Goal: Task Accomplishment & Management: Manage account settings

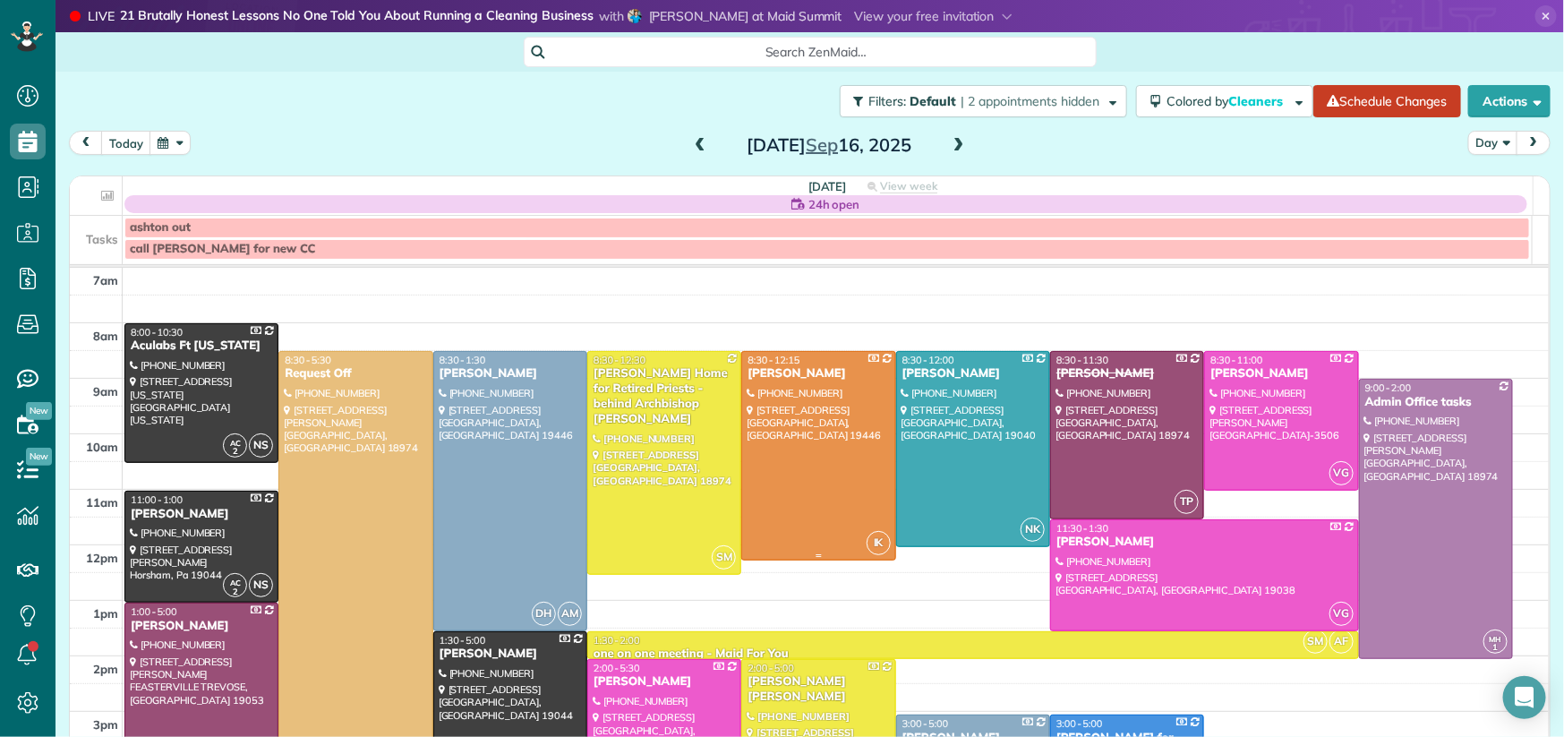
scroll to position [47, 0]
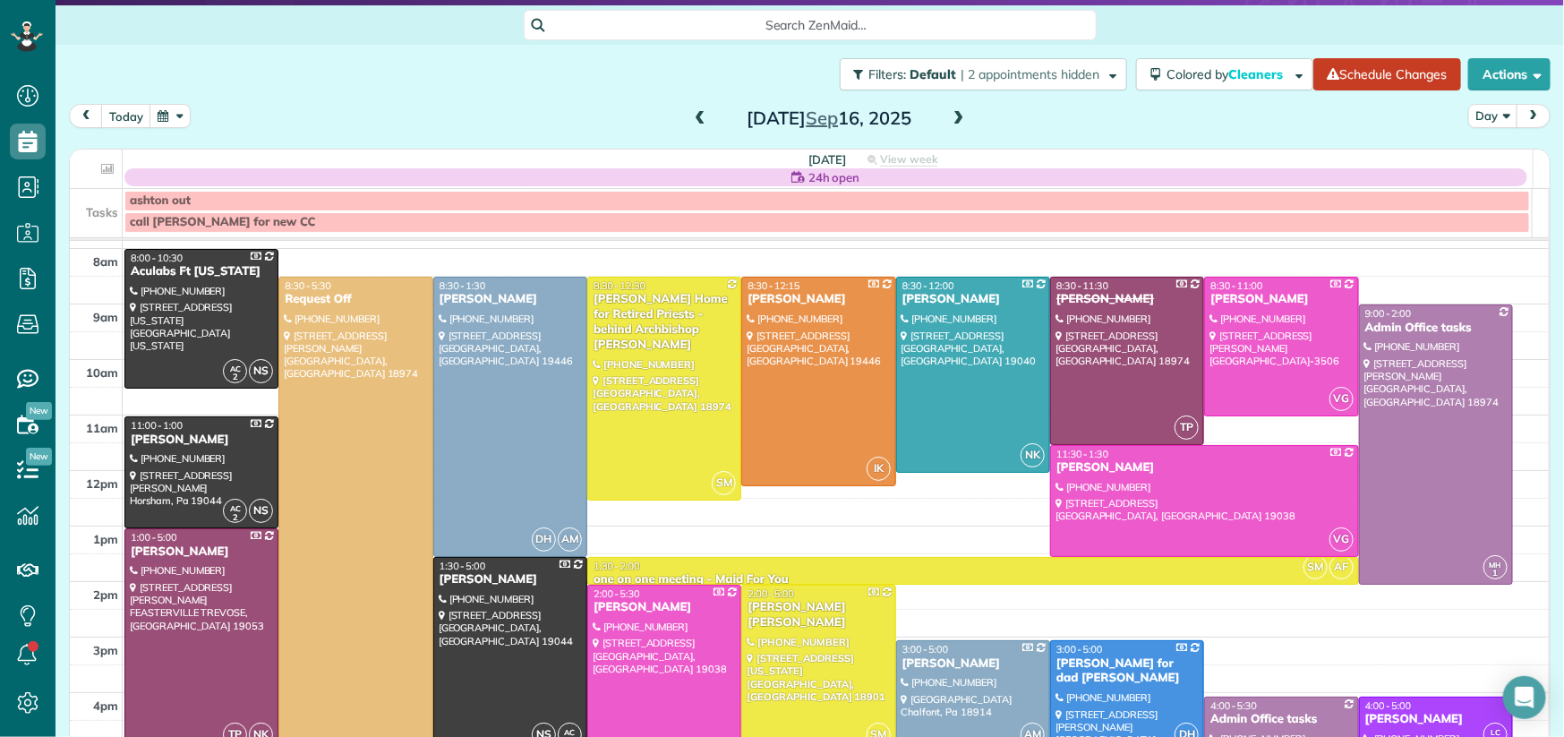
click at [697, 123] on span at bounding box center [700, 119] width 20 height 16
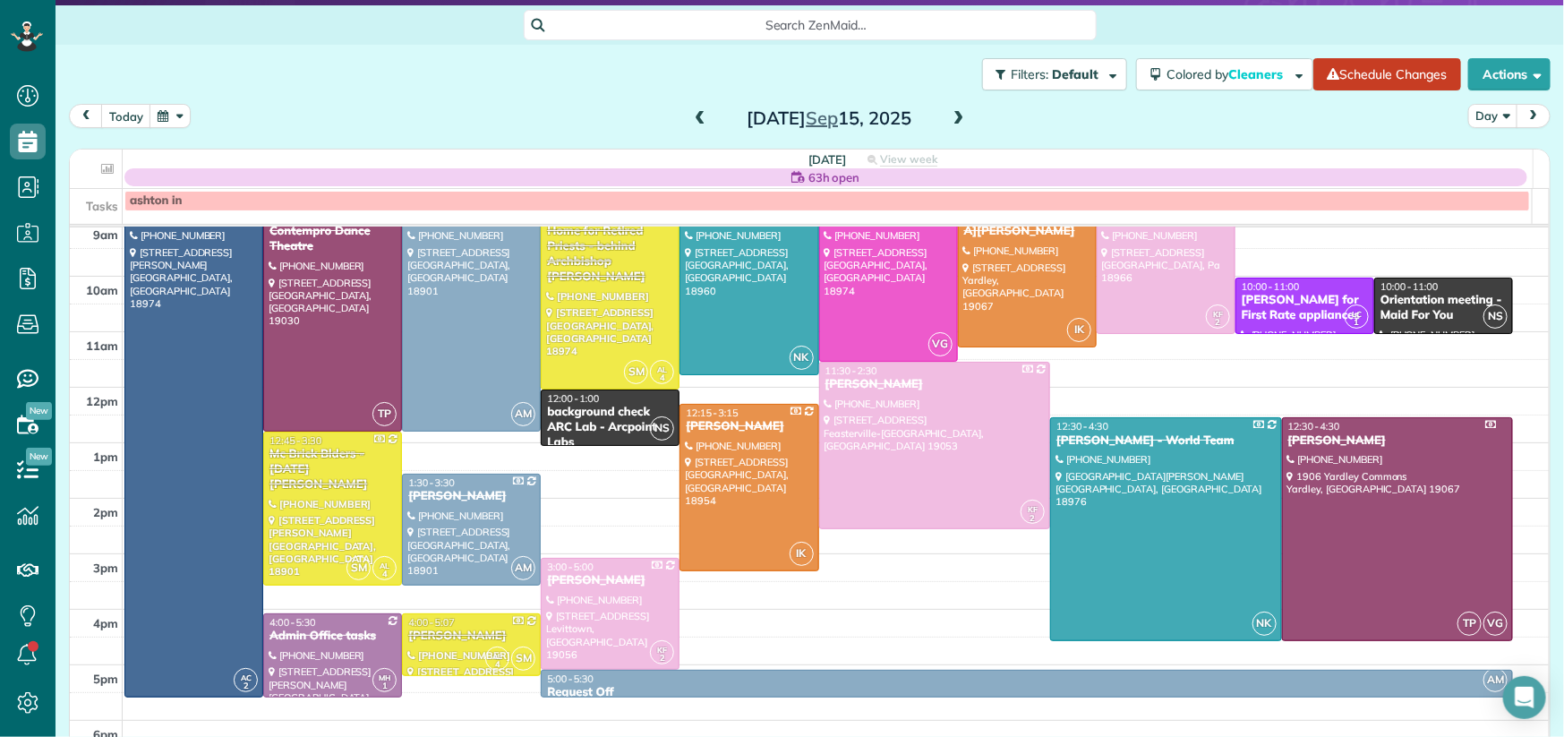
scroll to position [34, 0]
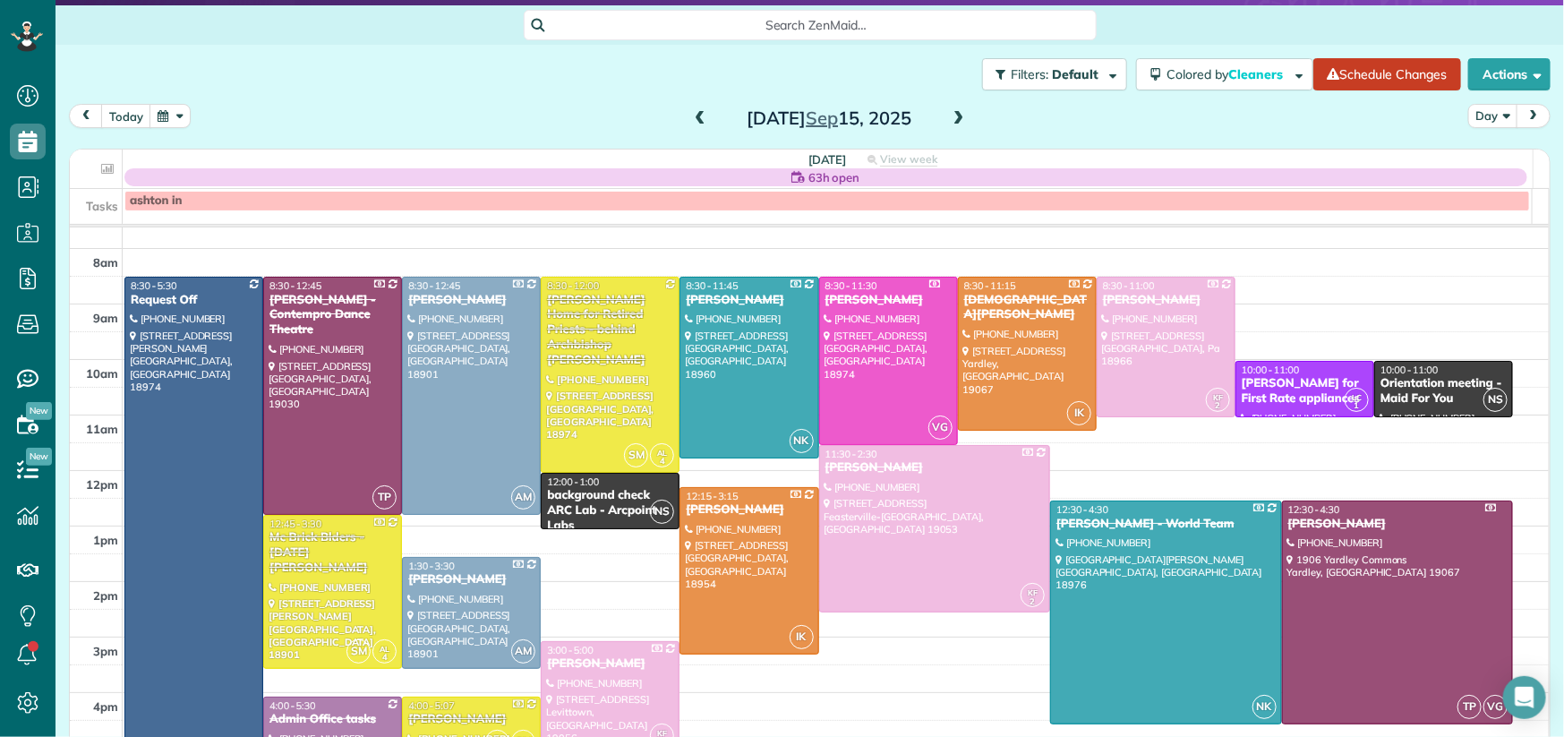
click at [957, 113] on span at bounding box center [959, 119] width 20 height 16
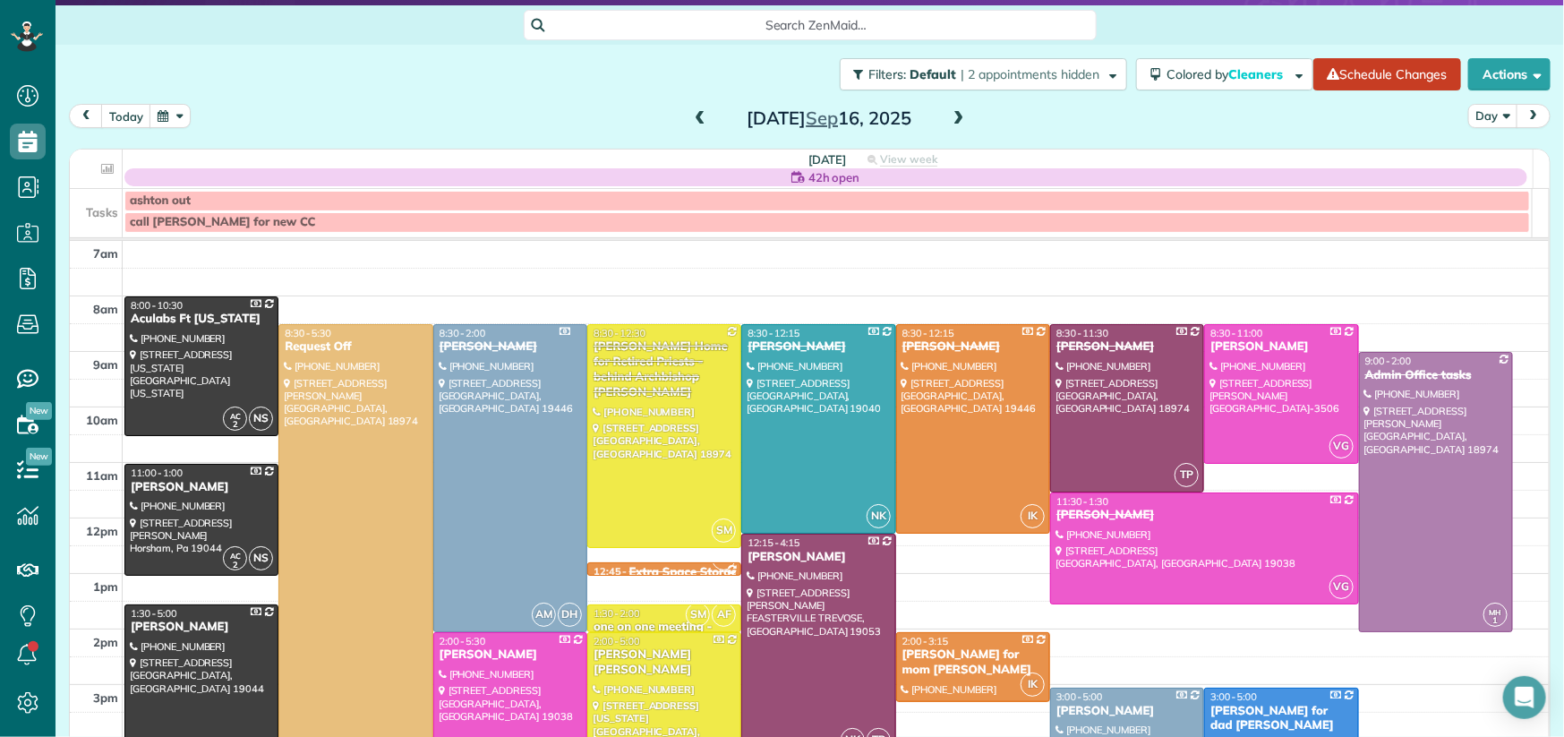
scroll to position [27, 0]
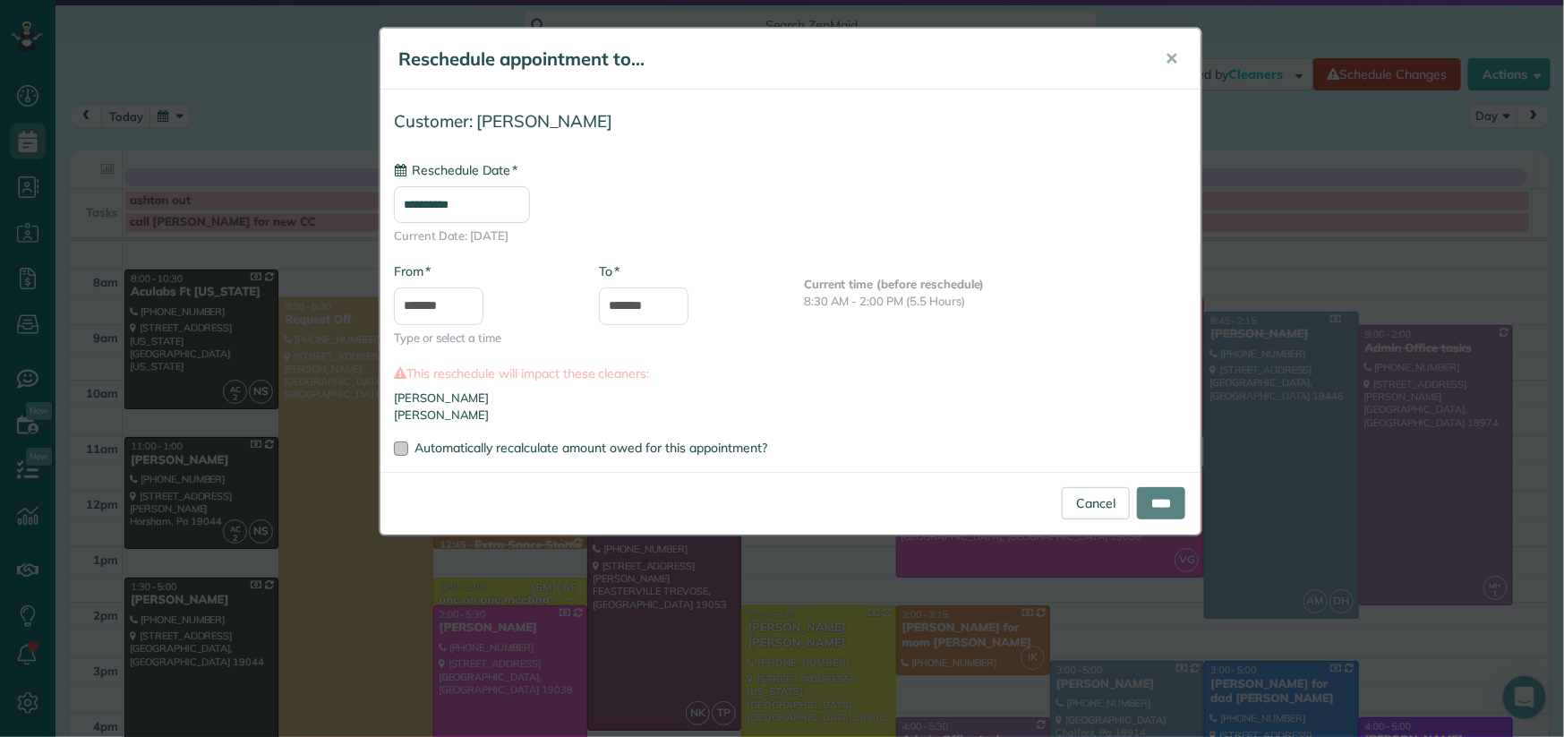
type input "**********"
drag, startPoint x: 1096, startPoint y: 502, endPoint x: 1033, endPoint y: 478, distance: 67.2
click at [1095, 501] on link "Cancel" at bounding box center [1096, 503] width 68 height 32
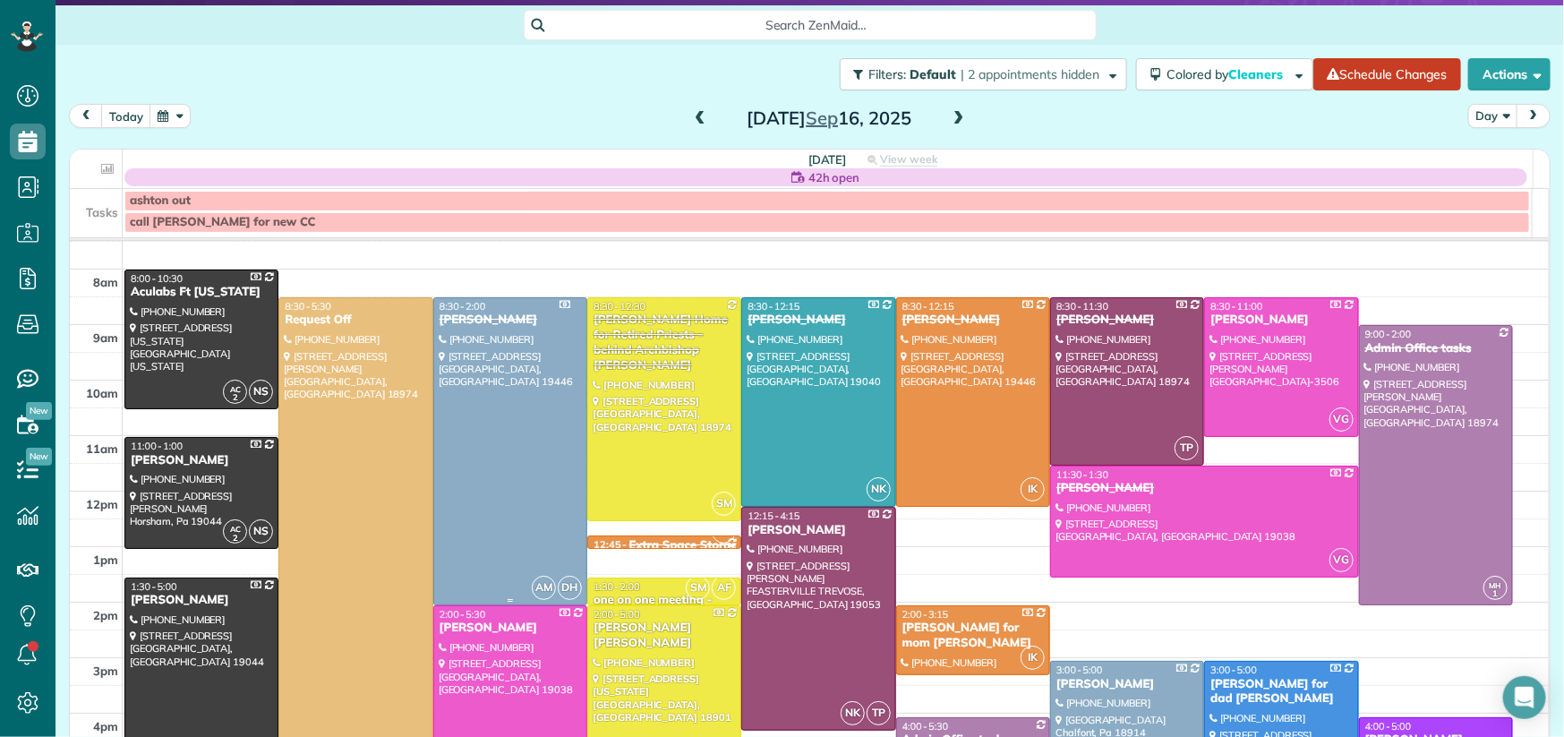
click at [477, 434] on div at bounding box center [510, 451] width 152 height 306
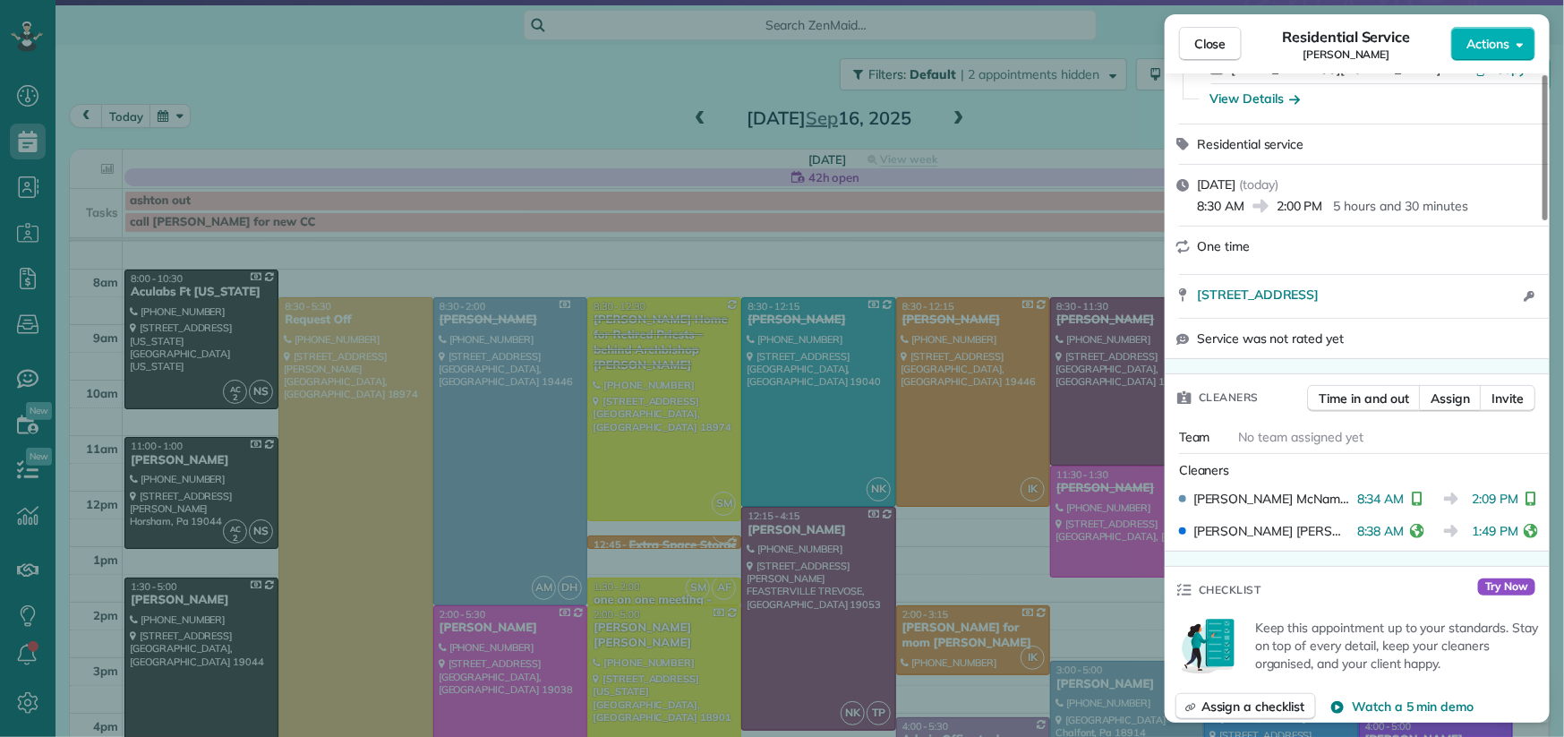
scroll to position [234, 0]
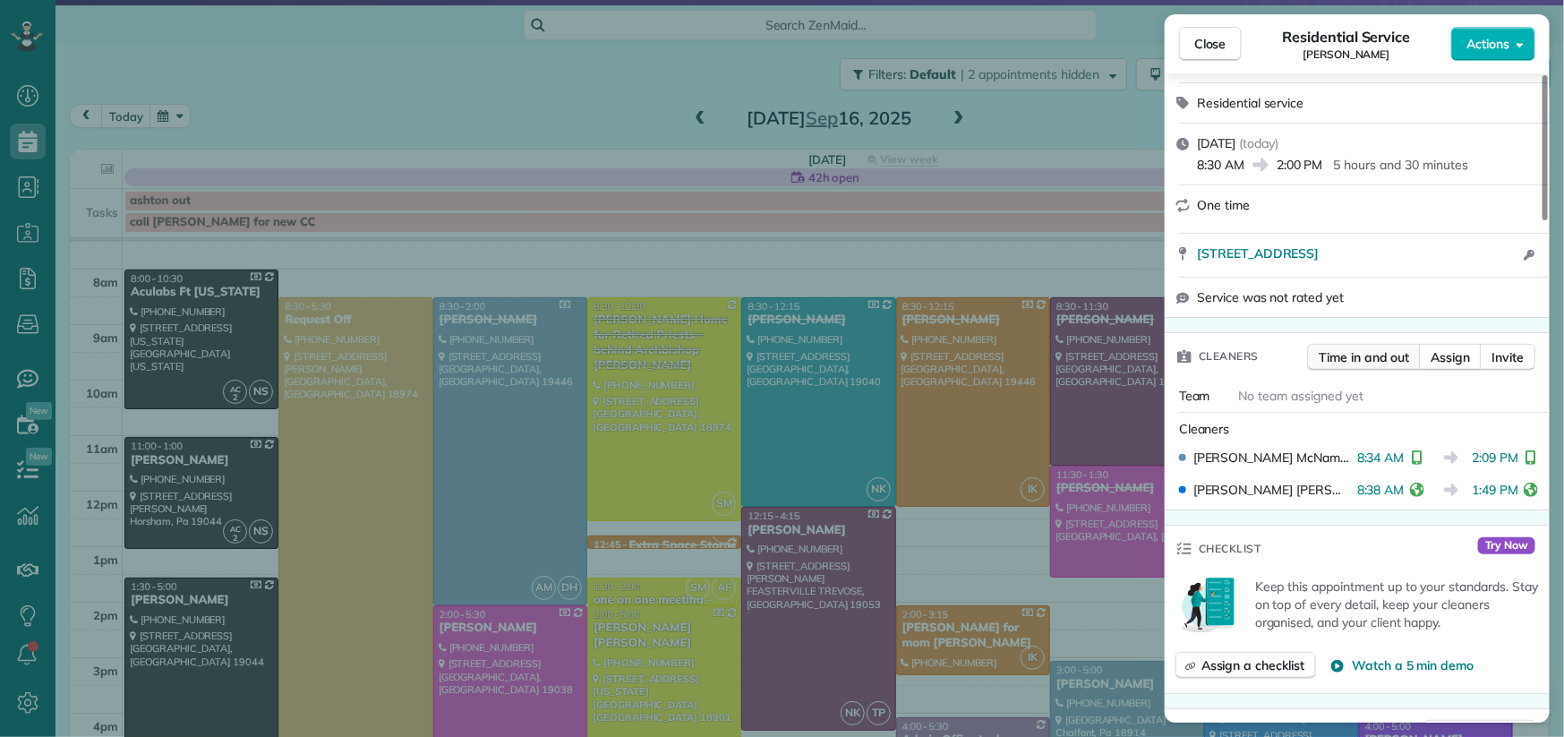
click at [1369, 356] on span "Time in and out" at bounding box center [1364, 357] width 90 height 18
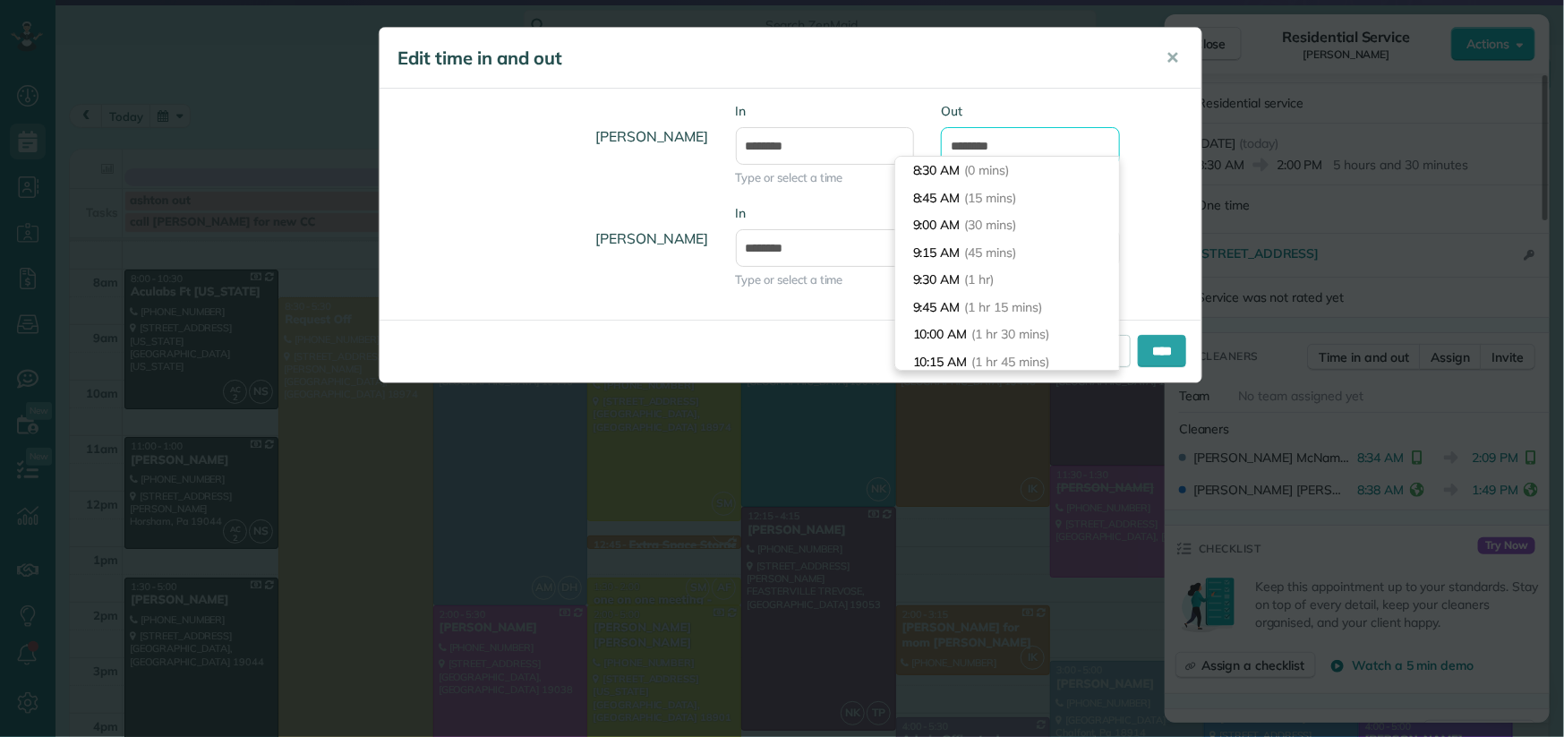
scroll to position [601, 0]
drag, startPoint x: 981, startPoint y: 146, endPoint x: 904, endPoint y: 162, distance: 78.7
click at [904, 161] on body "Dashboard Scheduling Calendar View List View Dispatch View - Weekly scheduling …" at bounding box center [782, 368] width 1564 height 737
drag, startPoint x: 977, startPoint y: 145, endPoint x: 941, endPoint y: 150, distance: 36.2
click at [941, 149] on input "*******" at bounding box center [1030, 146] width 179 height 38
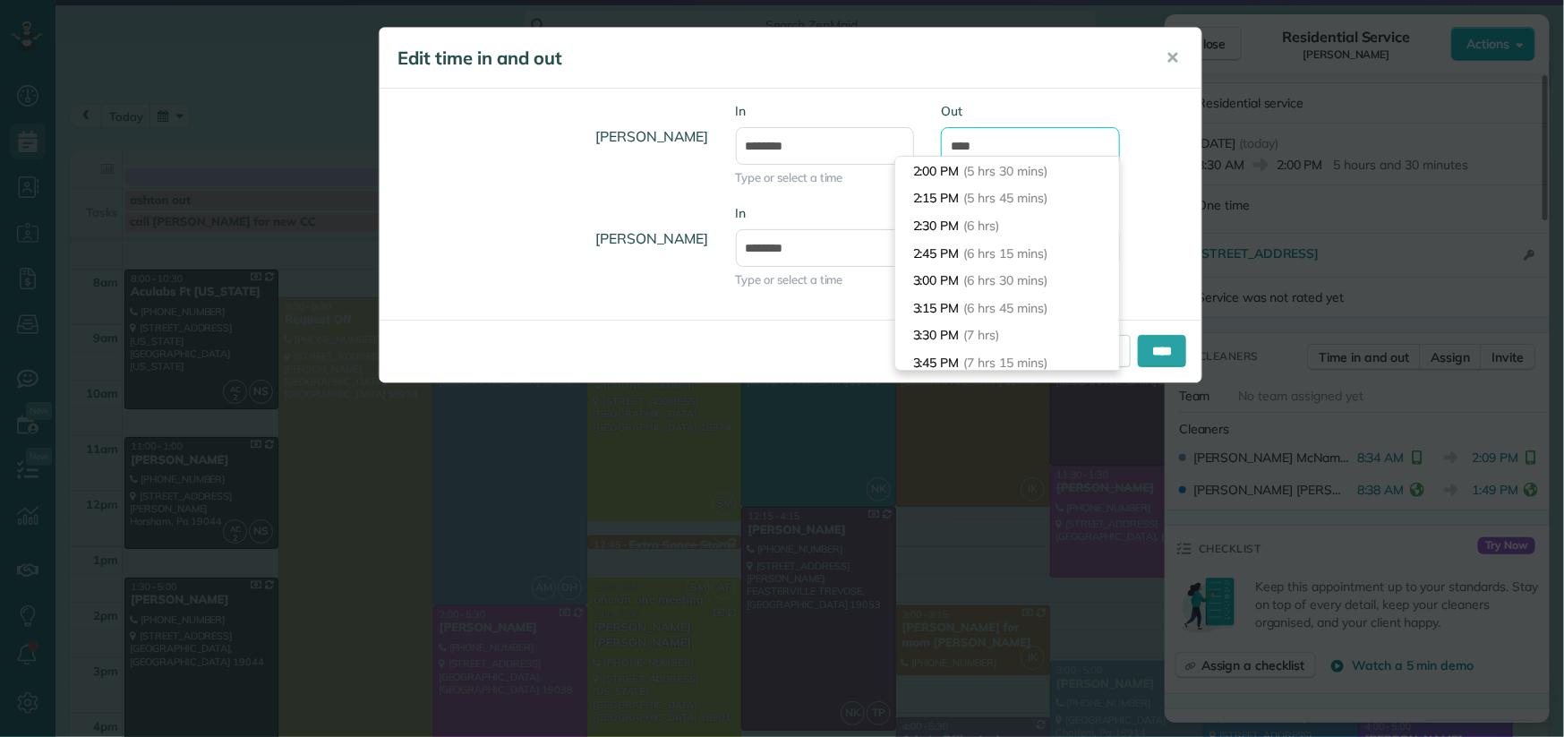
scroll to position [464, 0]
type input "*******"
drag, startPoint x: 1162, startPoint y: 237, endPoint x: 1162, endPoint y: 251, distance: 13.4
click at [1162, 237] on div "[PERSON_NAME] In ******* Type or select a time Out *******" at bounding box center [791, 255] width 822 height 102
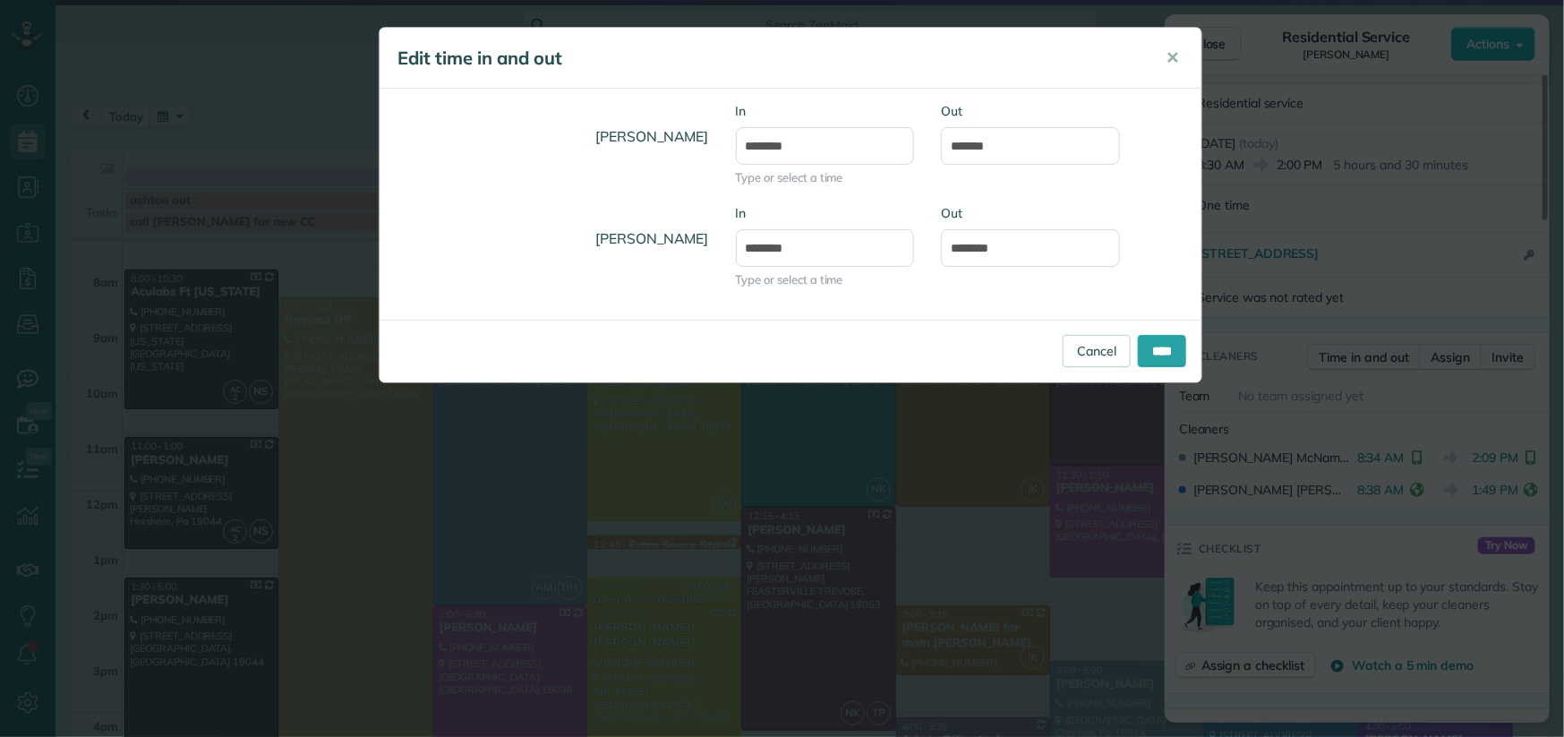
click at [1142, 371] on div "Cancel ****" at bounding box center [791, 351] width 822 height 63
click at [1159, 349] on input "****" at bounding box center [1162, 351] width 48 height 32
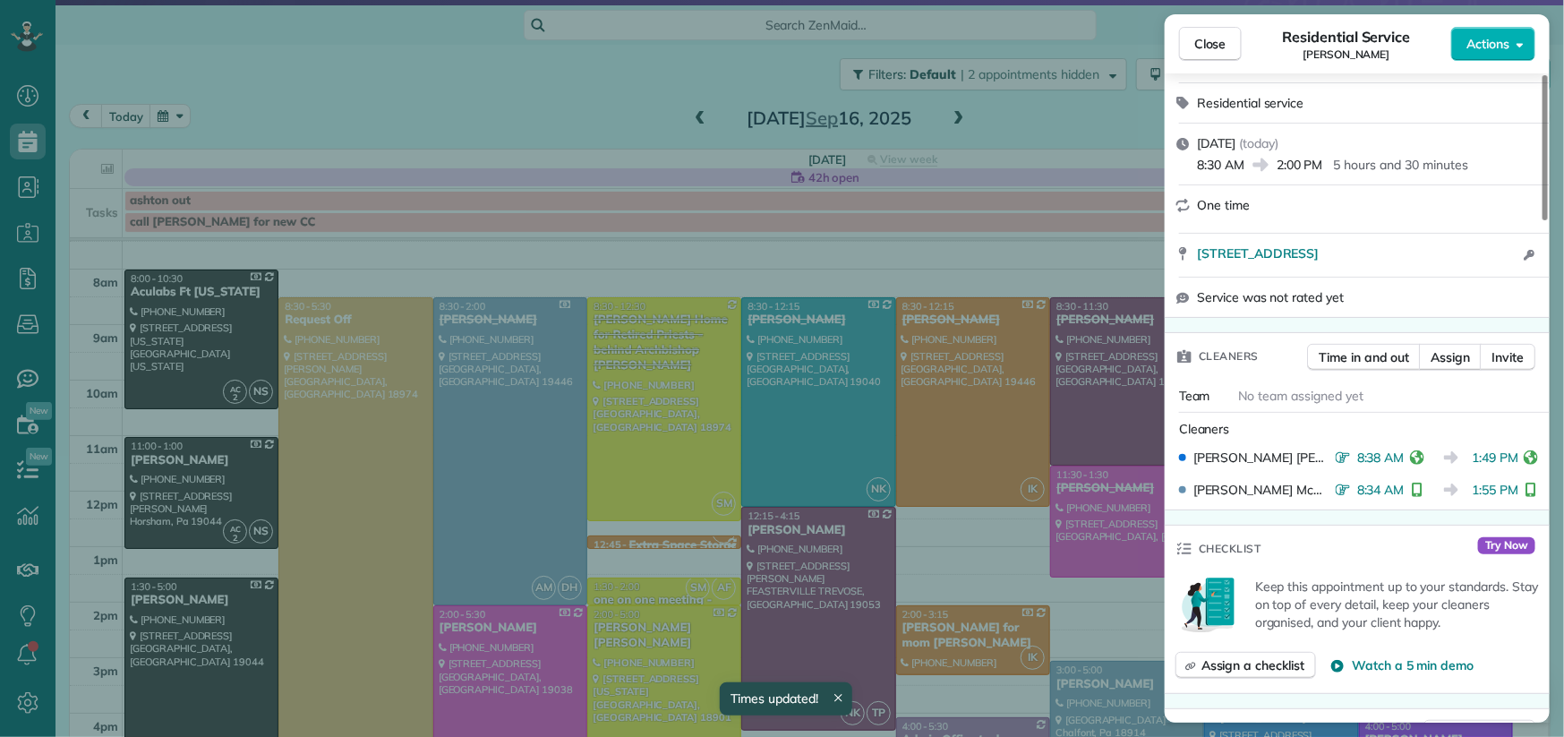
click at [1165, 47] on div "Close Residential Service [PERSON_NAME] Actions" at bounding box center [1357, 43] width 385 height 59
click at [1217, 35] on span "Close" at bounding box center [1210, 44] width 32 height 18
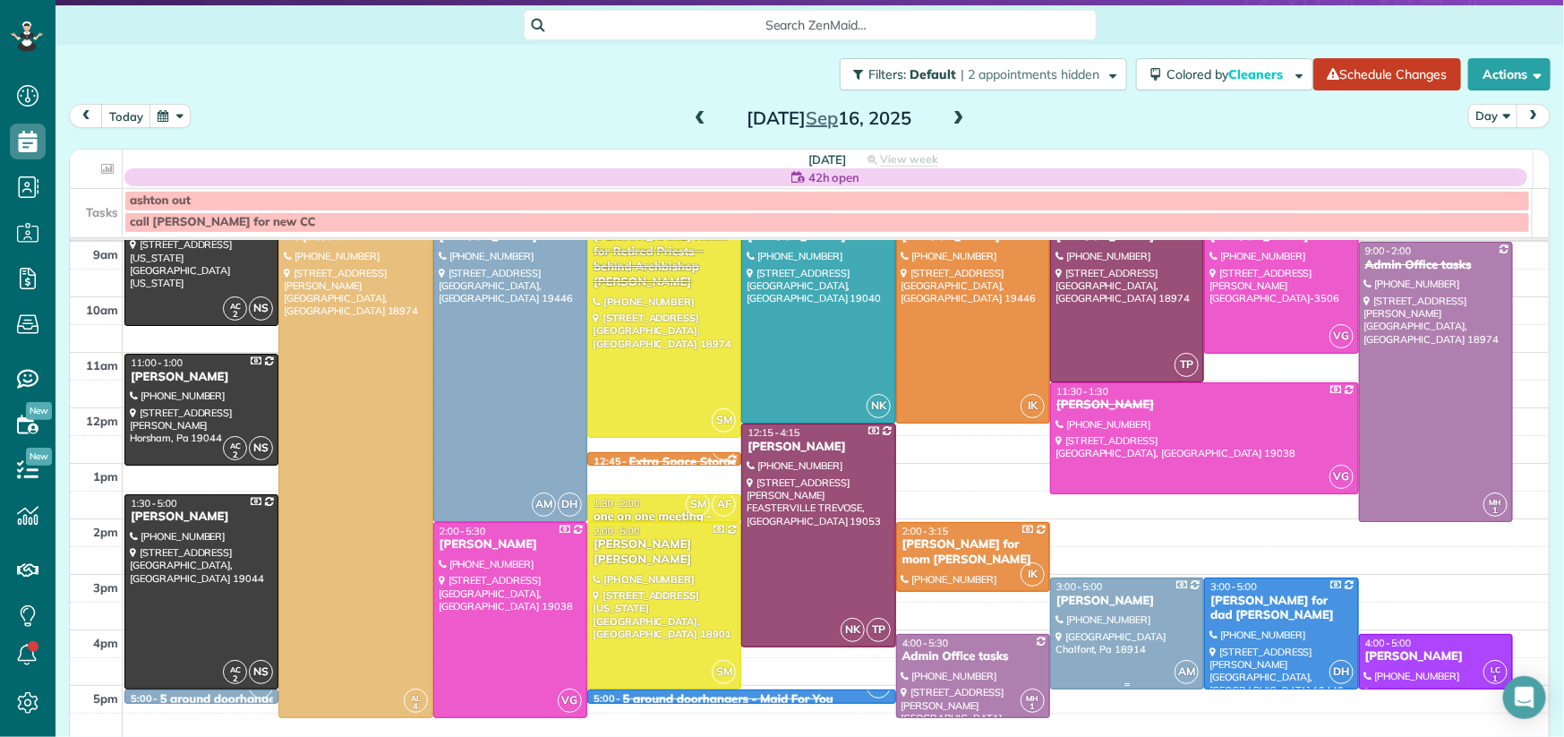
scroll to position [141, 0]
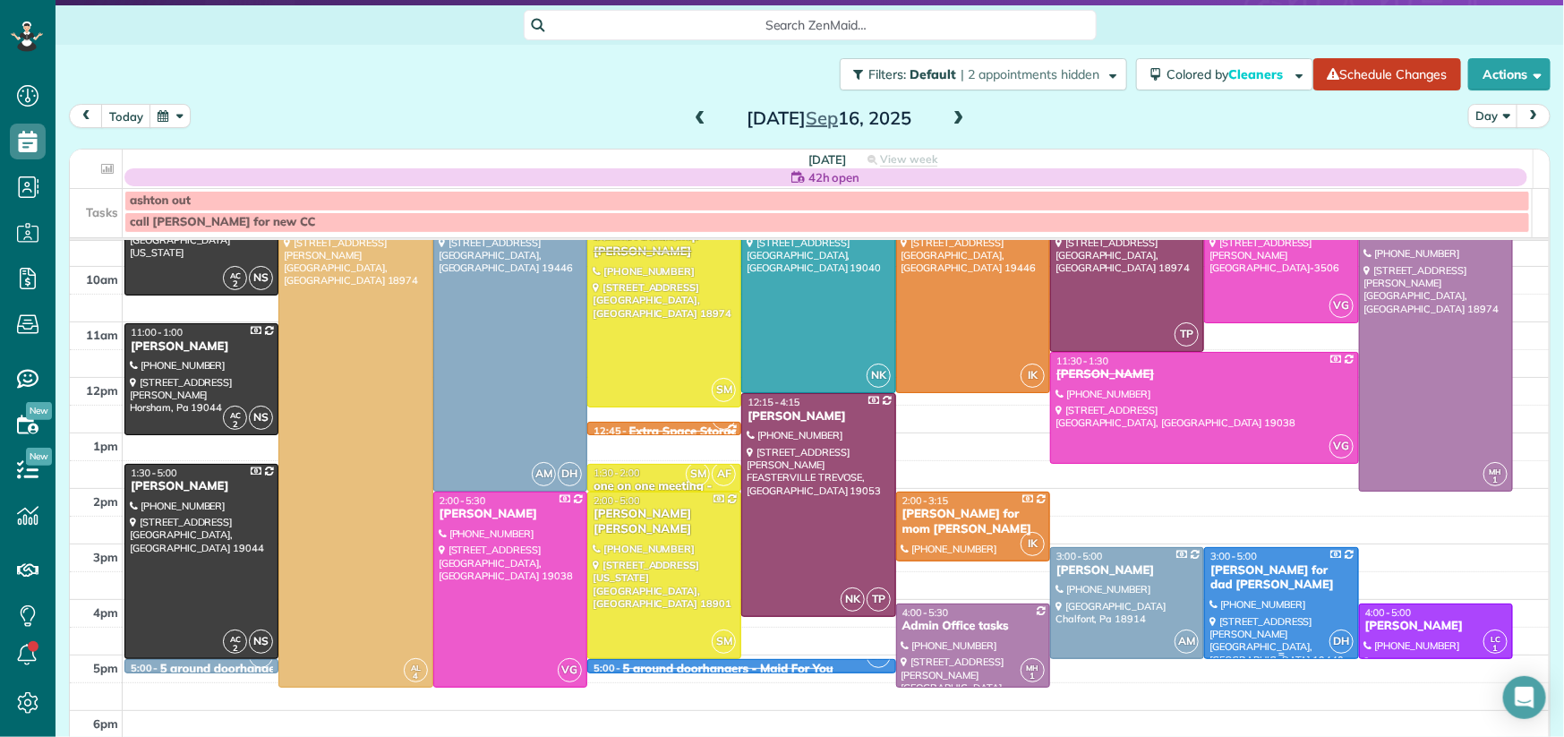
click at [1209, 575] on div "[PERSON_NAME] for dad [PERSON_NAME]" at bounding box center [1280, 578] width 143 height 30
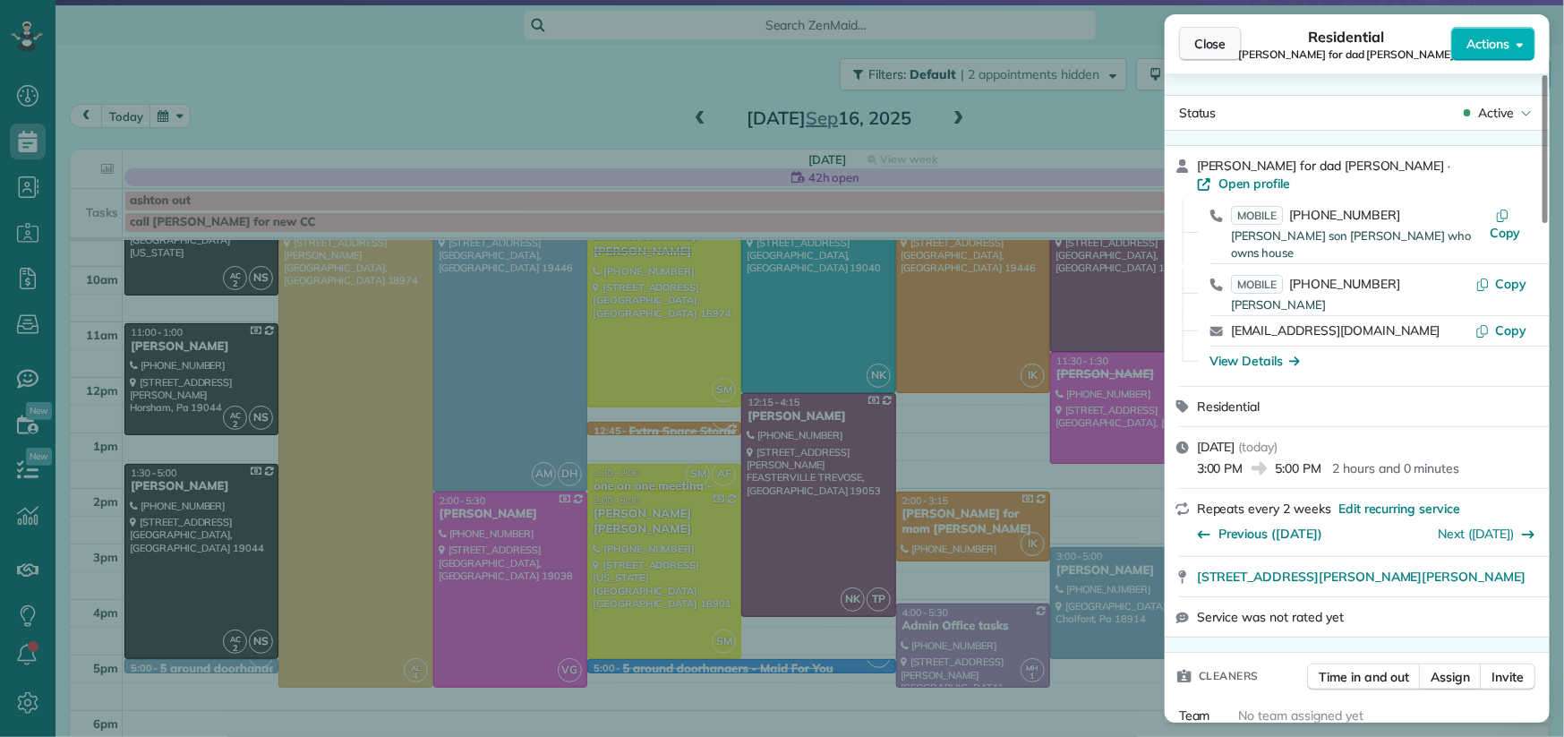
click at [1207, 45] on span "Close" at bounding box center [1210, 44] width 32 height 18
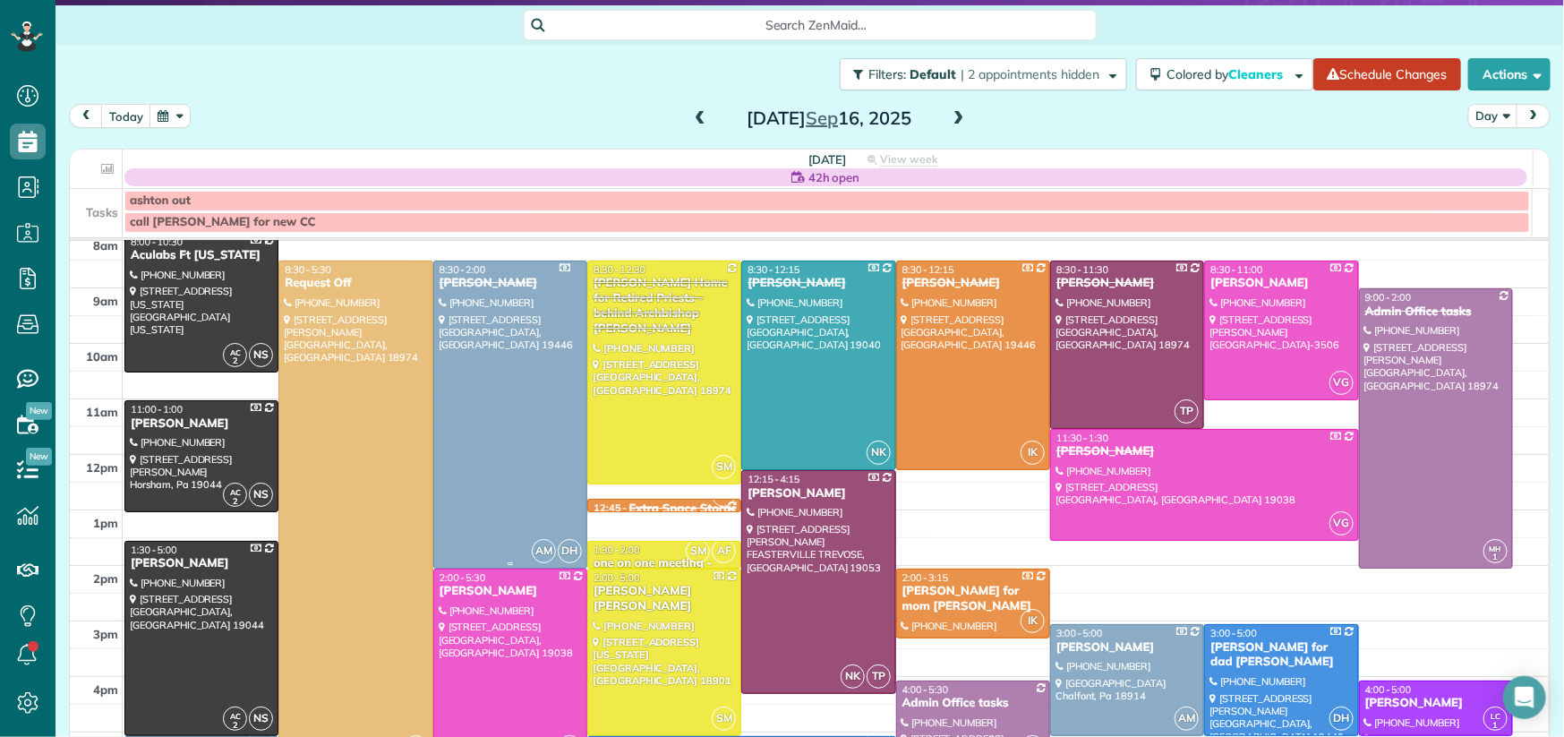
scroll to position [68, 0]
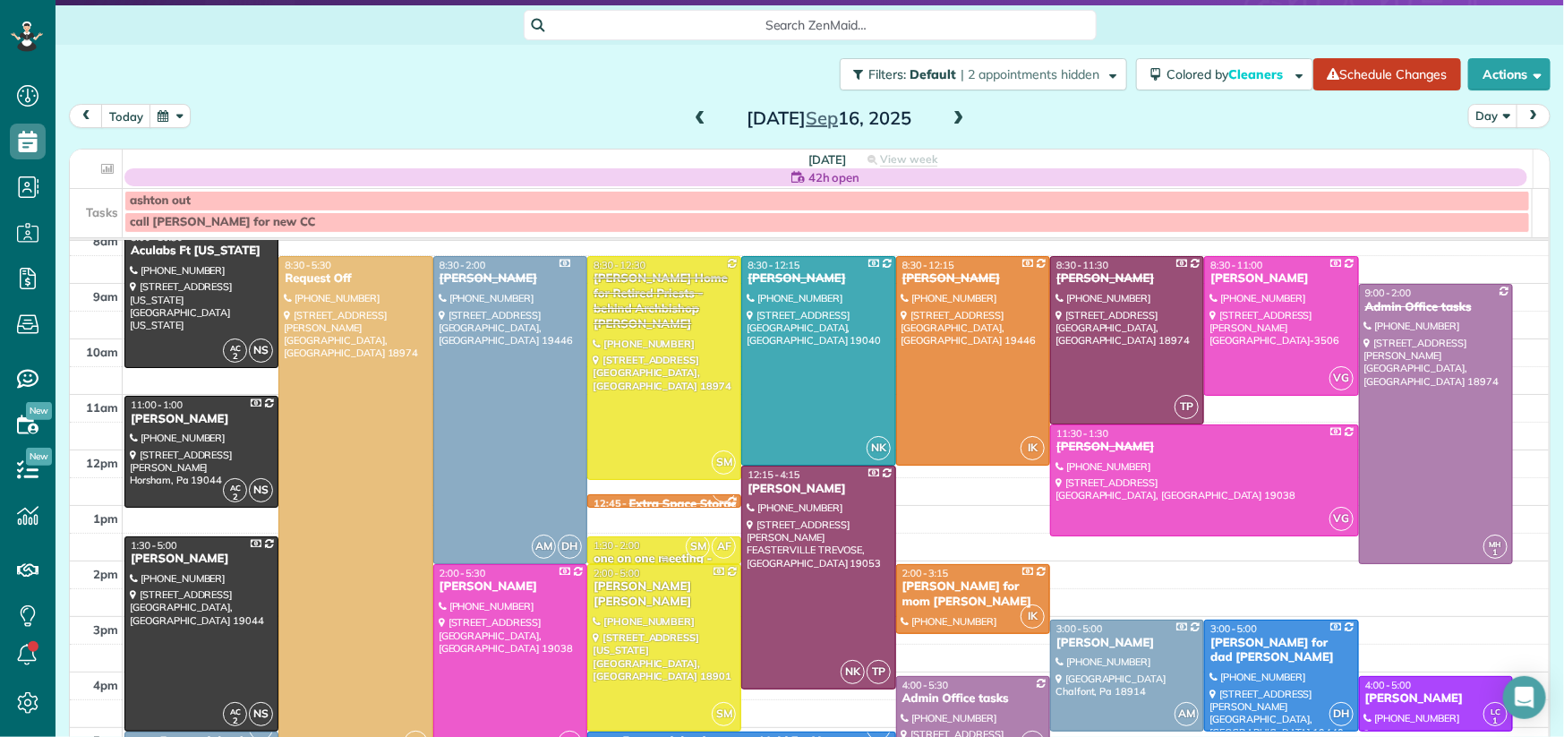
click at [622, 559] on div at bounding box center [664, 559] width 152 height 7
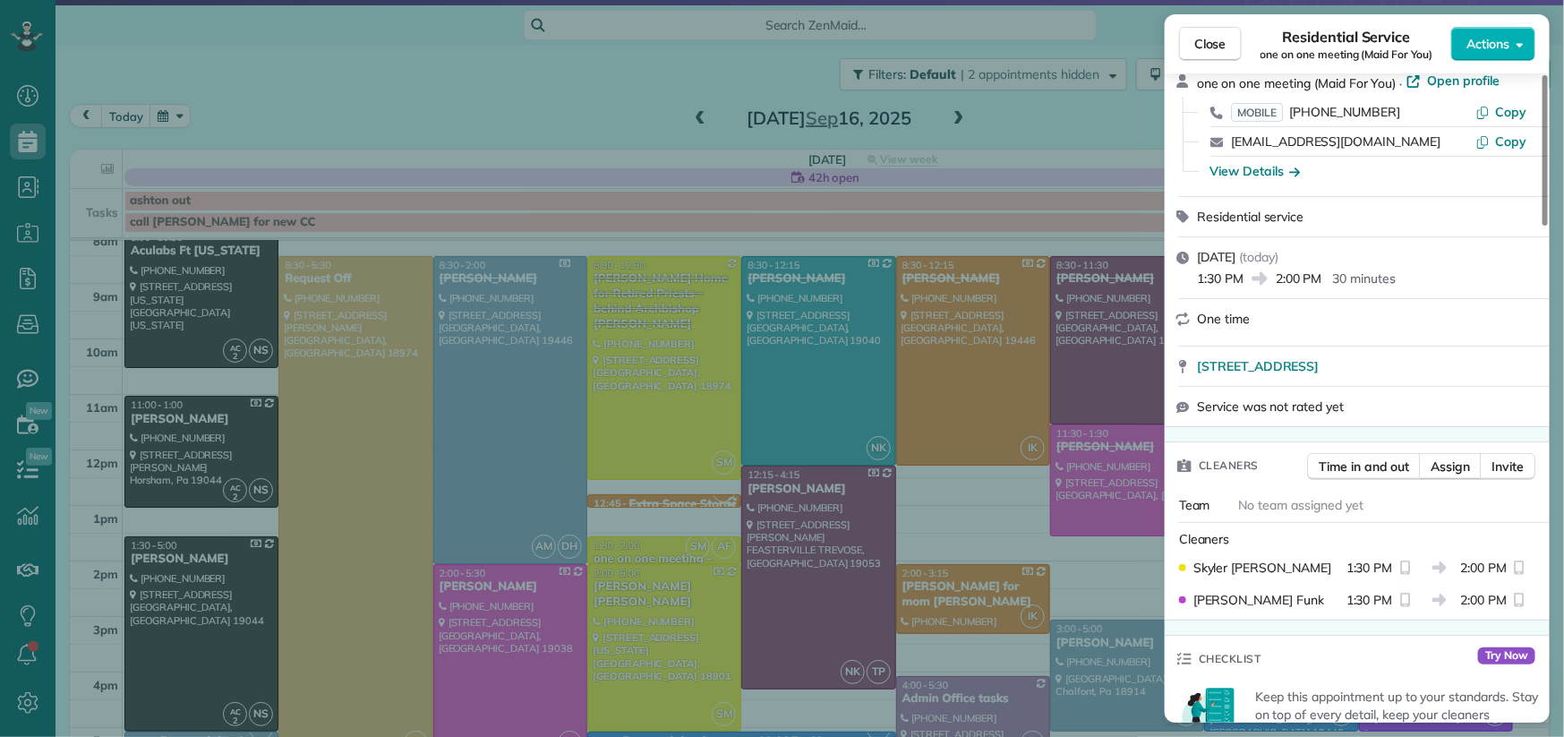
scroll to position [107, 0]
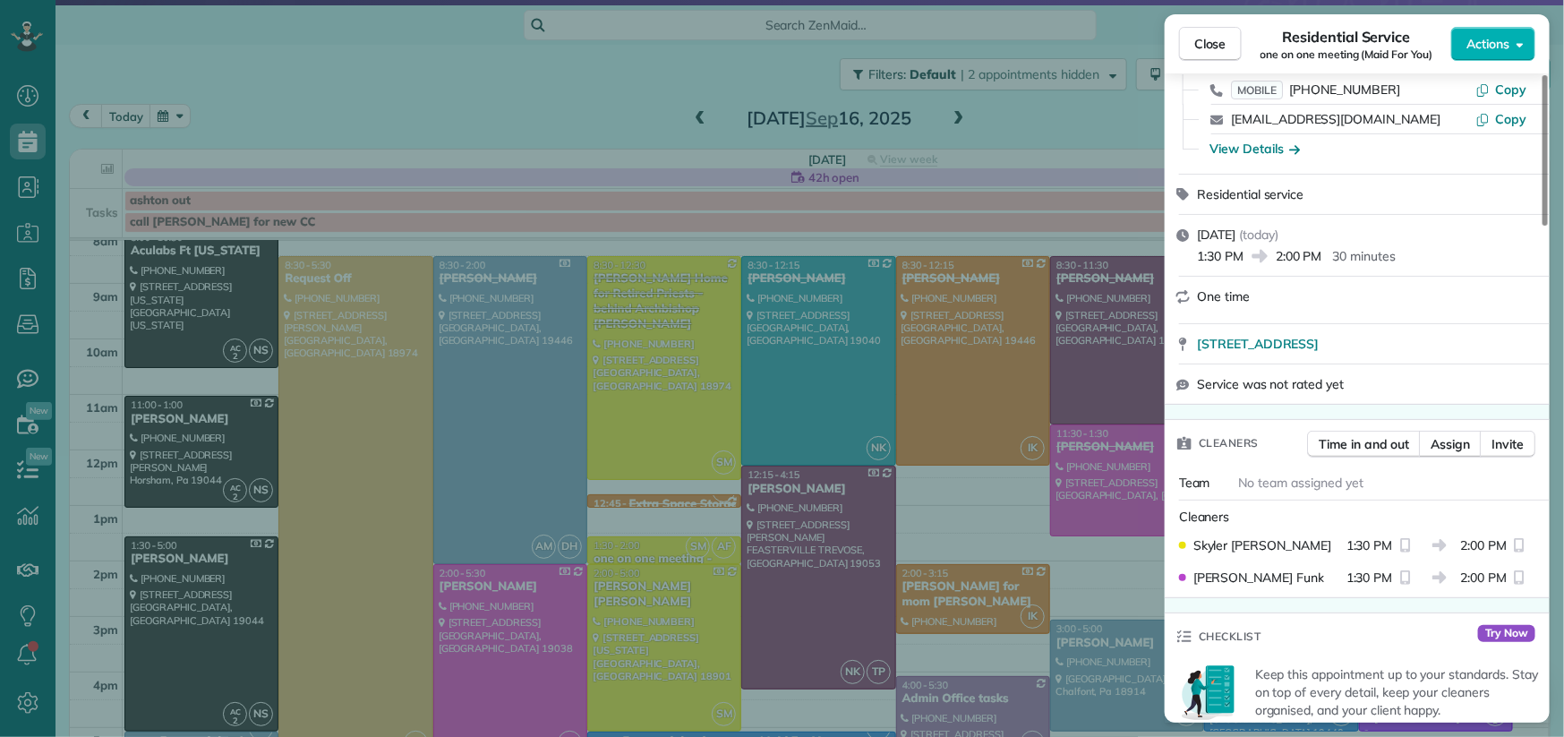
drag, startPoint x: 1201, startPoint y: 39, endPoint x: 1153, endPoint y: 100, distance: 77.7
click at [1201, 39] on span "Close" at bounding box center [1210, 44] width 32 height 18
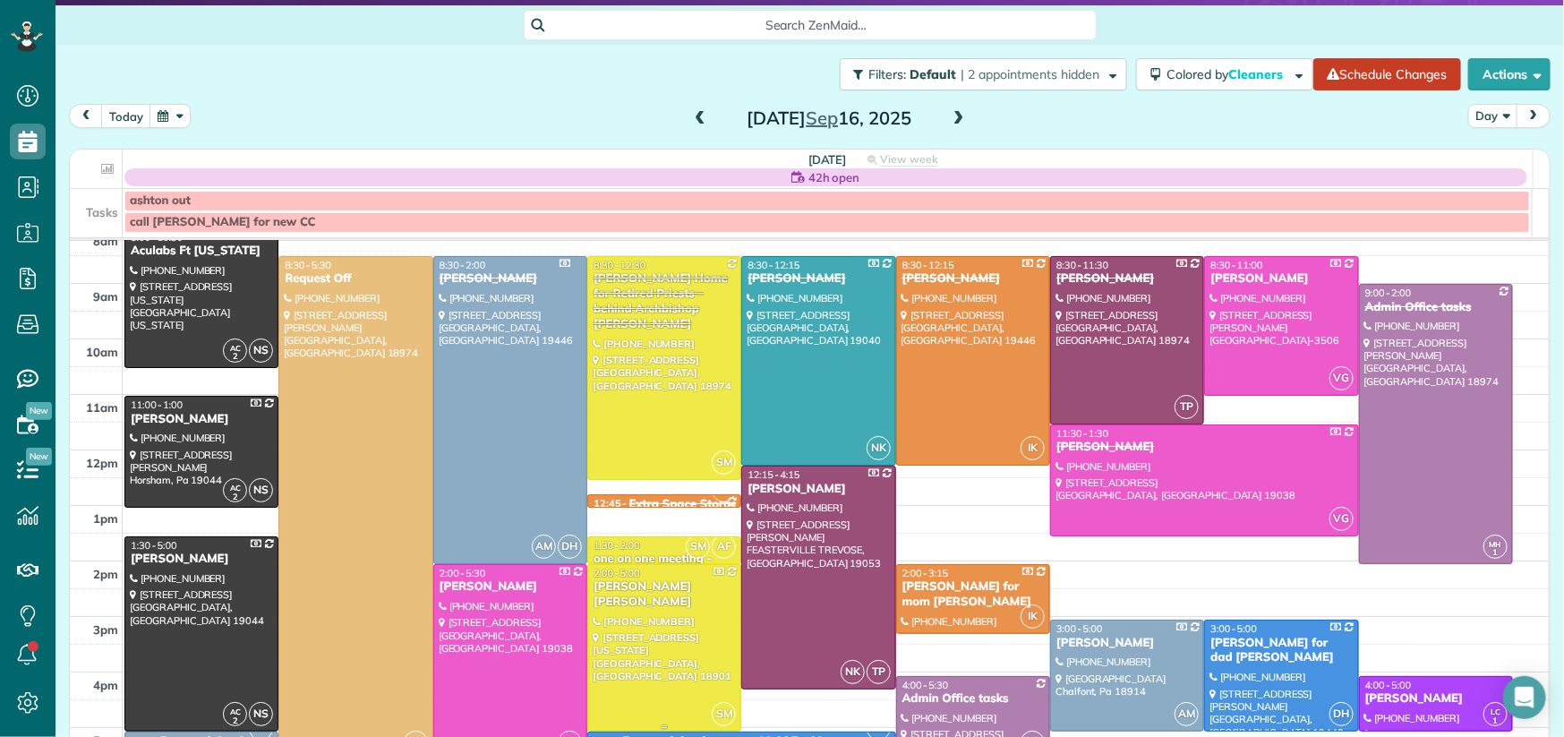
click at [623, 587] on div "[PERSON_NAME] [PERSON_NAME]" at bounding box center [664, 594] width 143 height 30
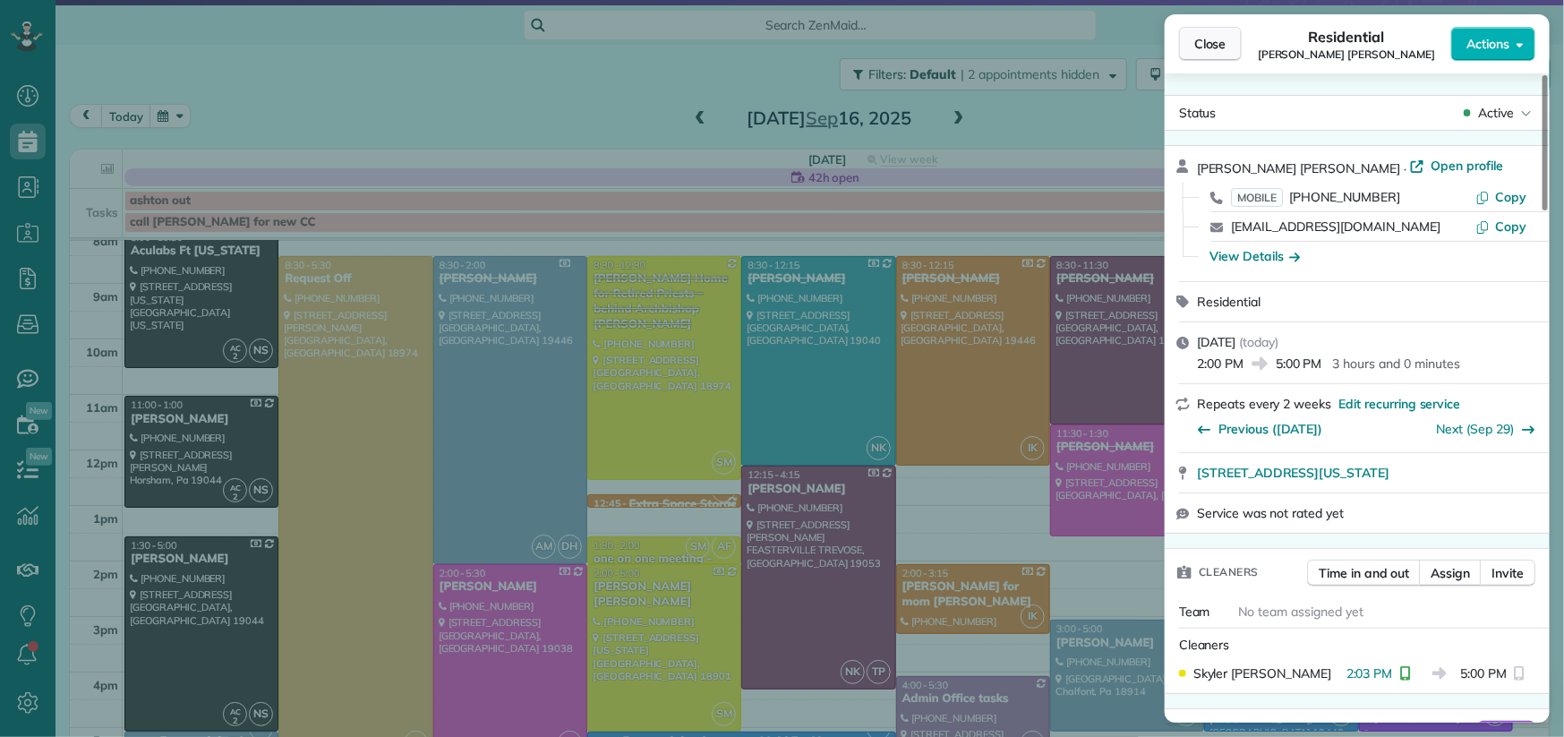
drag, startPoint x: 1212, startPoint y: 44, endPoint x: 646, endPoint y: 107, distance: 569.2
click at [1212, 44] on span "Close" at bounding box center [1210, 44] width 32 height 18
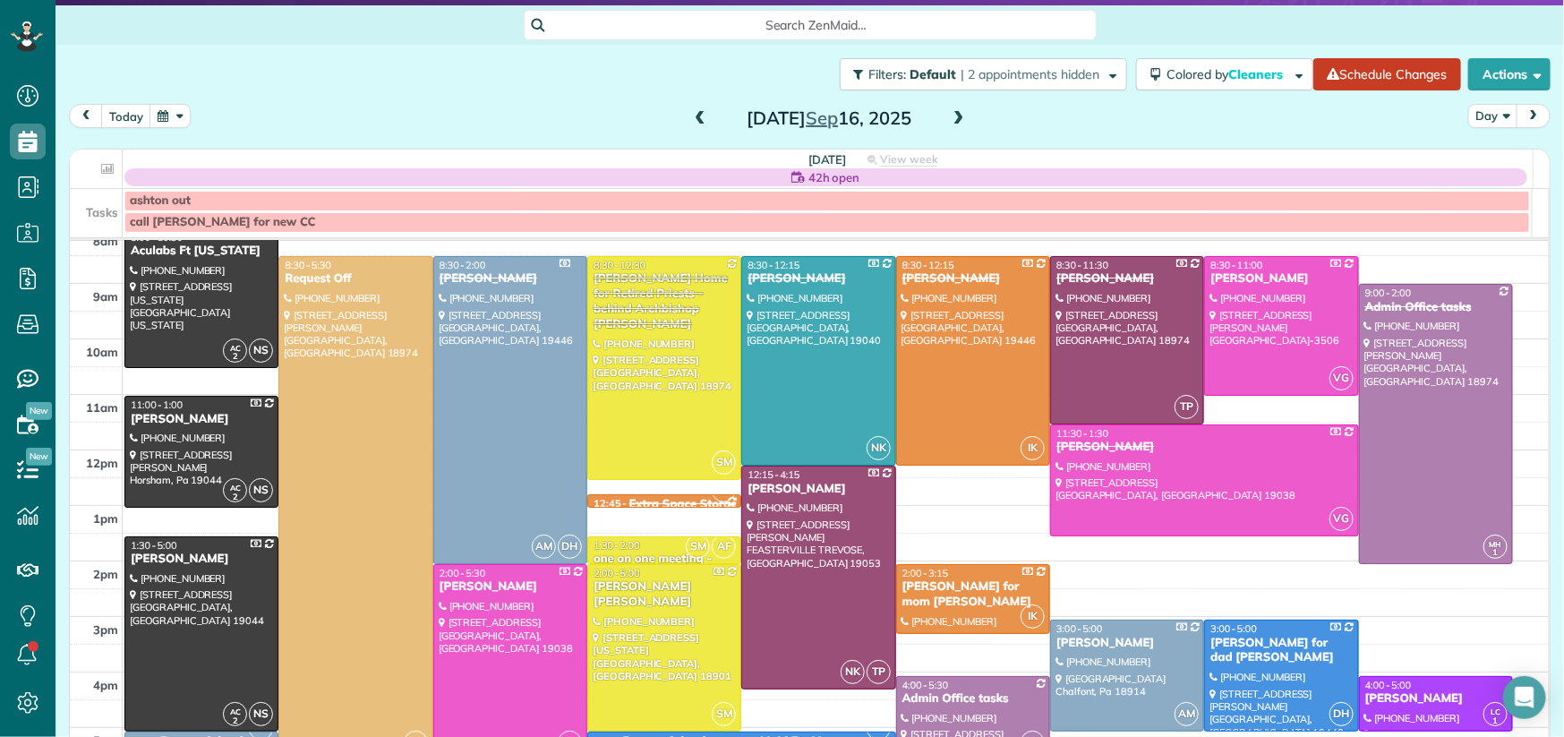
click at [694, 115] on span at bounding box center [700, 119] width 20 height 16
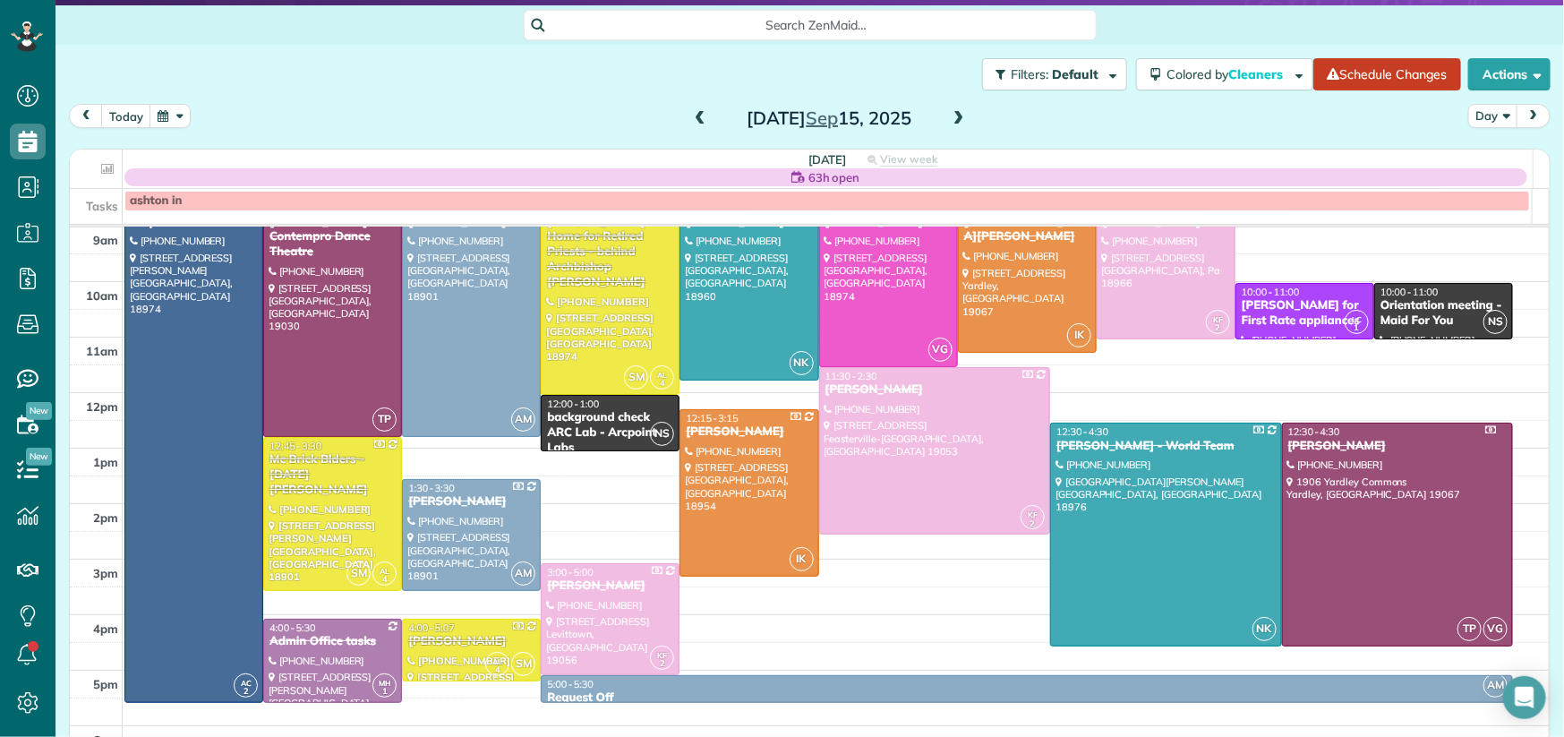
scroll to position [114, 0]
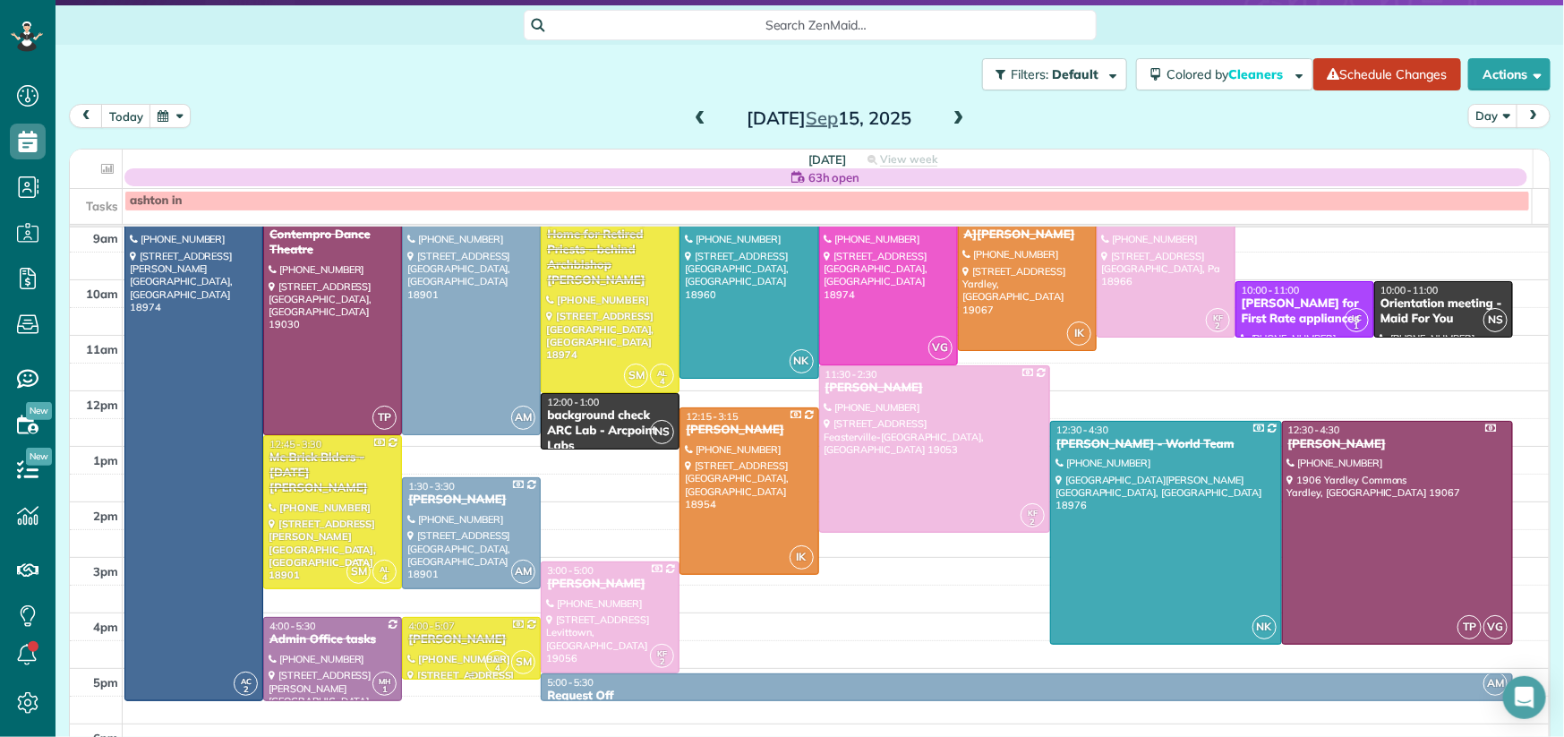
click at [454, 641] on div "[PERSON_NAME]" at bounding box center [471, 639] width 128 height 15
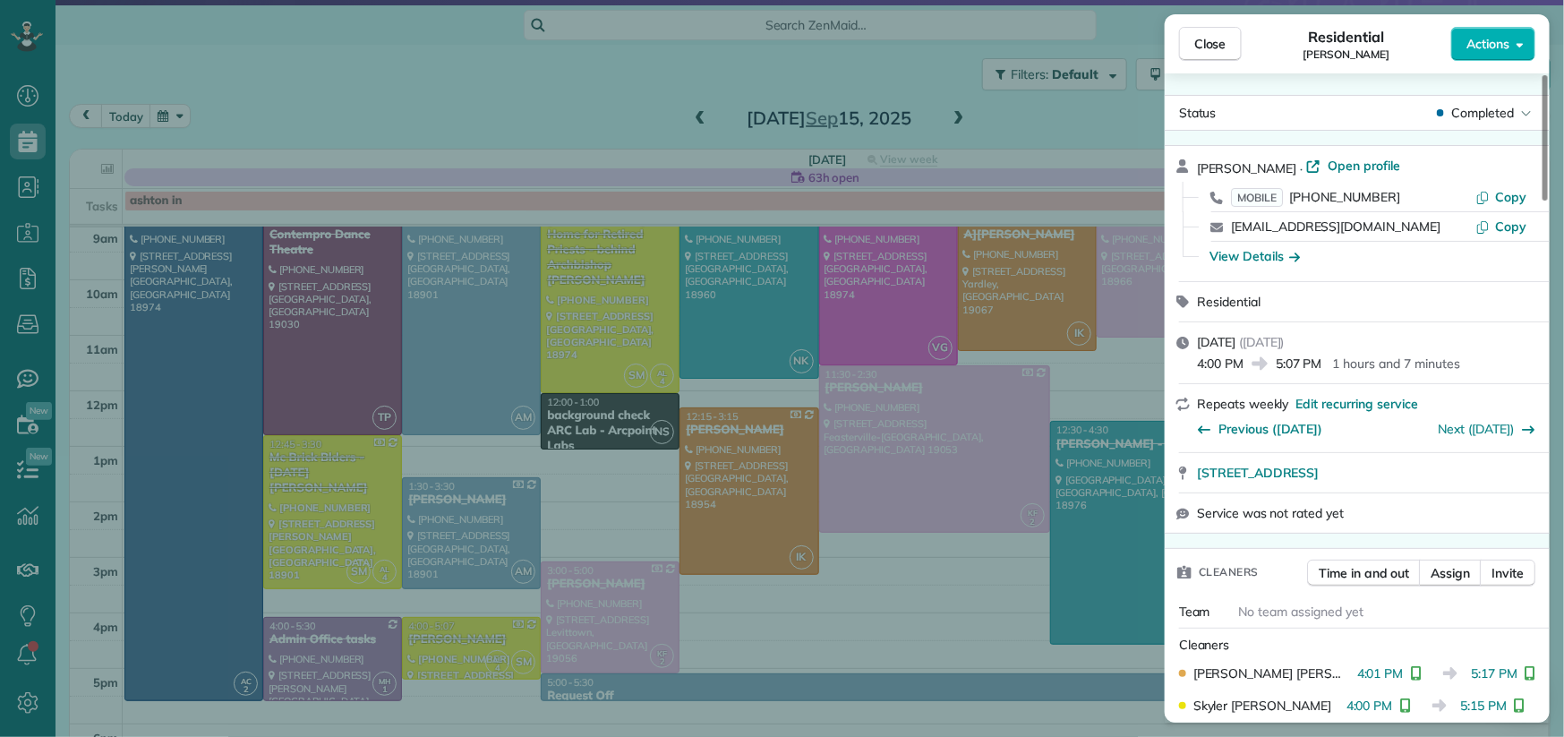
drag, startPoint x: 1221, startPoint y: 41, endPoint x: 832, endPoint y: 124, distance: 398.0
click at [1221, 42] on span "Close" at bounding box center [1210, 44] width 32 height 18
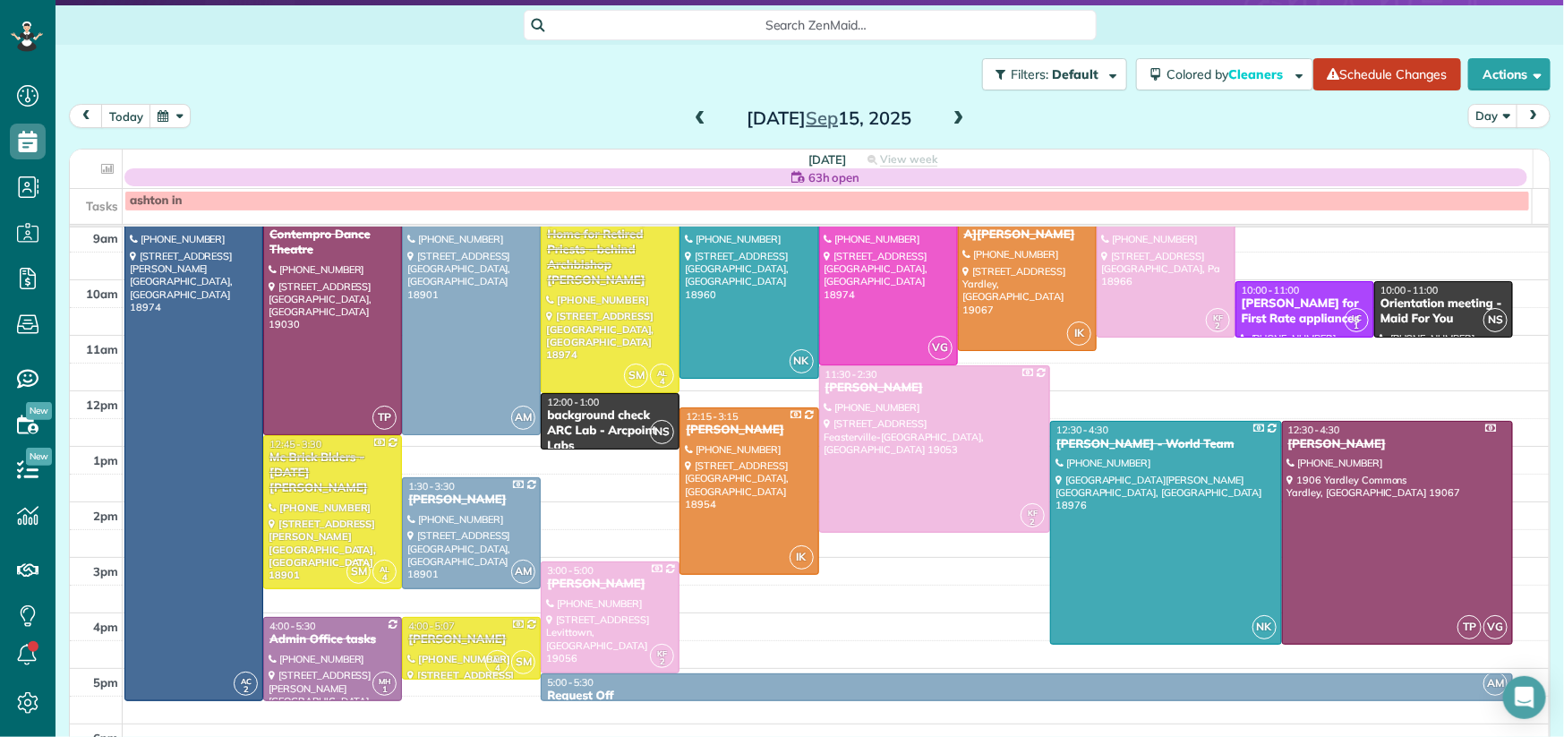
click at [952, 115] on span at bounding box center [959, 119] width 20 height 16
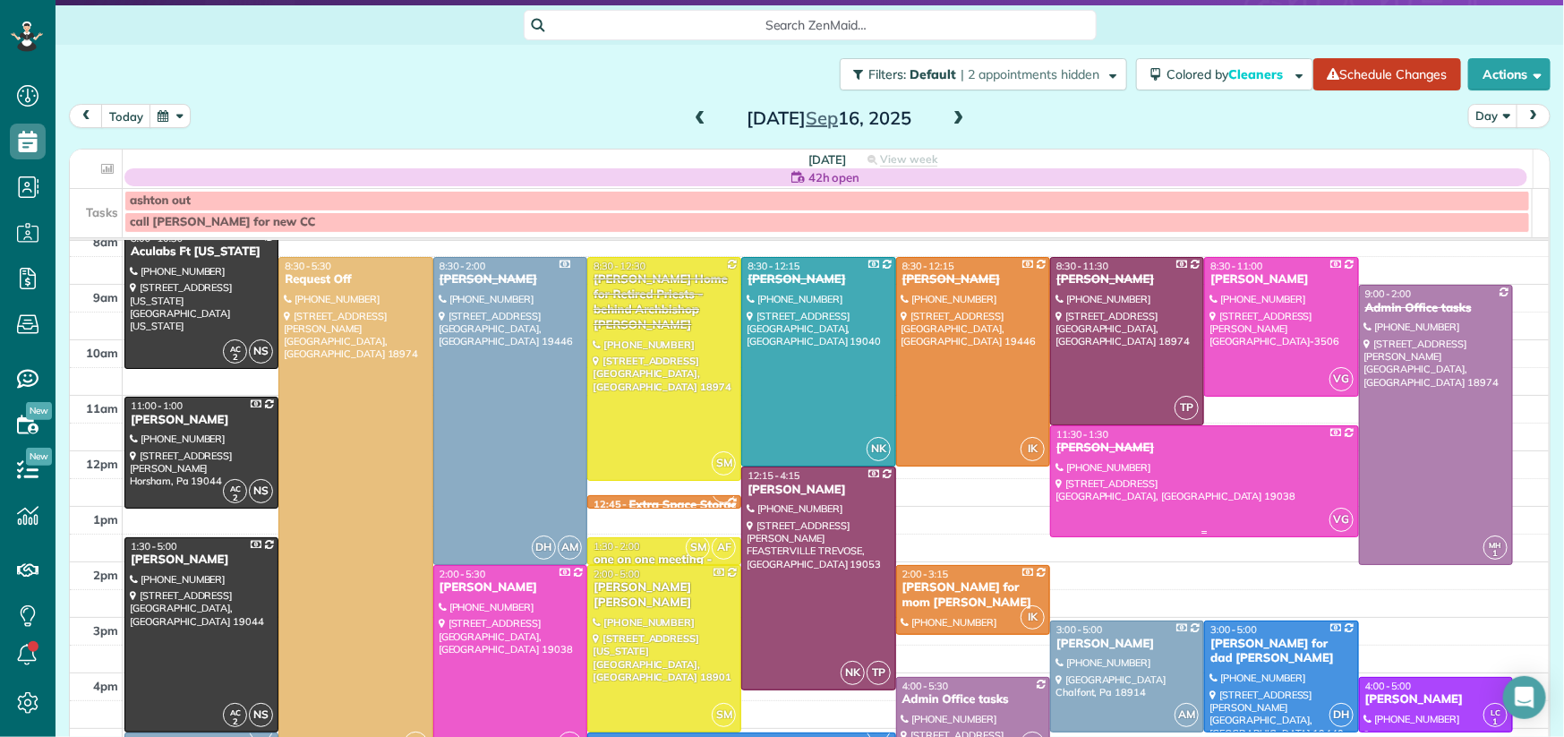
scroll to position [63, 0]
